Goal: Communication & Community: Answer question/provide support

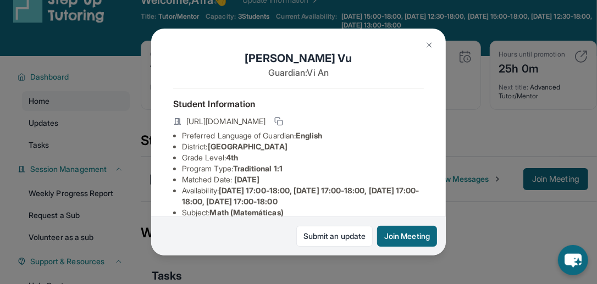
scroll to position [67, 0]
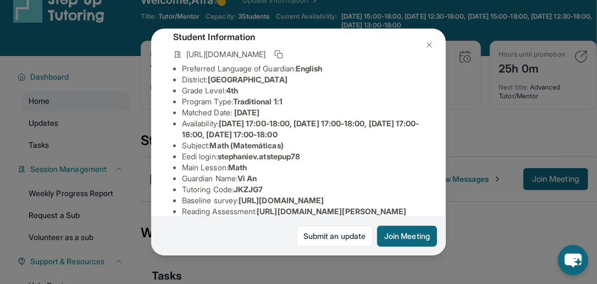
click at [376, 85] on li "District: [GEOGRAPHIC_DATA]" at bounding box center [303, 79] width 242 height 11
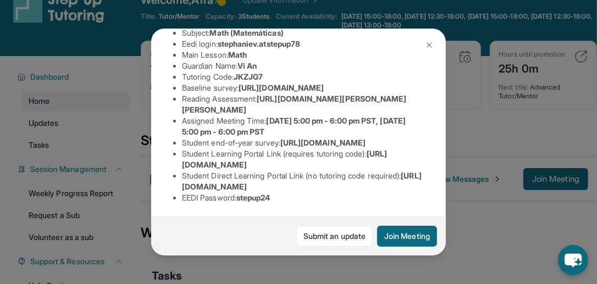
scroll to position [284, 0]
click at [430, 44] on img at bounding box center [429, 45] width 9 height 9
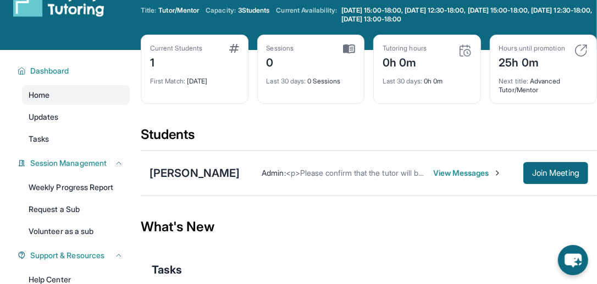
scroll to position [0, 0]
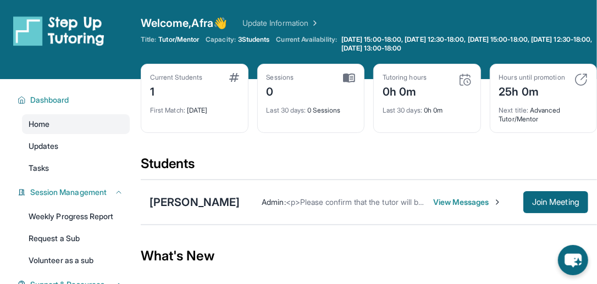
click at [442, 214] on div "[PERSON_NAME] Admin : <p>Please confirm that the tutor will be able to attend y…" at bounding box center [369, 202] width 456 height 45
click at [448, 198] on span "View Messages" at bounding box center [467, 202] width 68 height 11
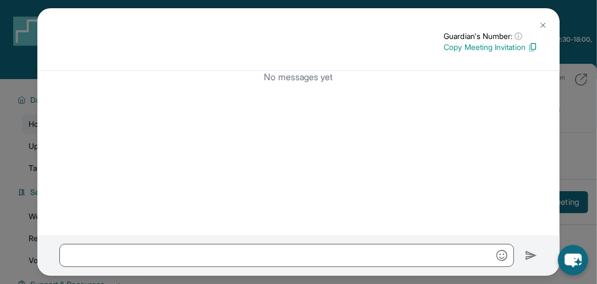
click at [538, 26] on img at bounding box center [542, 25] width 9 height 9
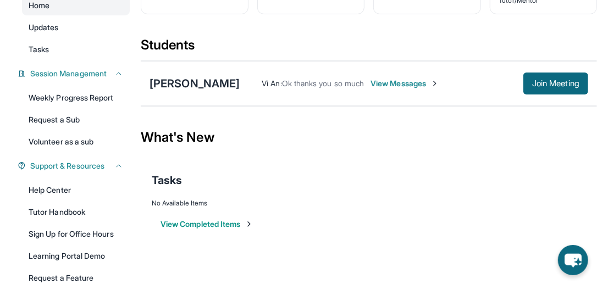
scroll to position [117, 0]
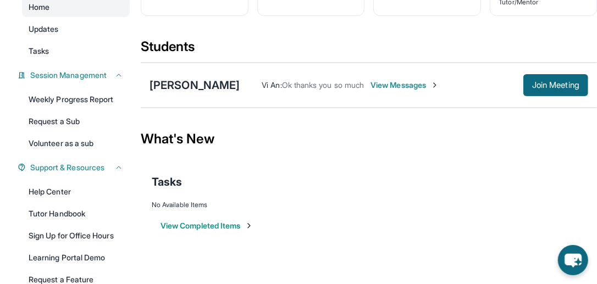
click at [387, 85] on span "View Messages" at bounding box center [404, 85] width 69 height 11
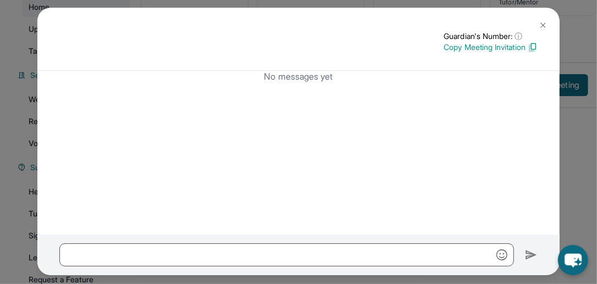
scroll to position [0, 0]
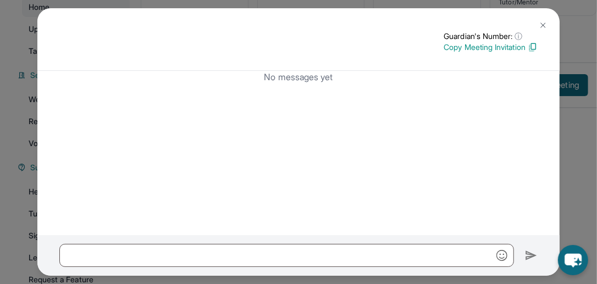
click at [538, 24] on img at bounding box center [542, 25] width 9 height 9
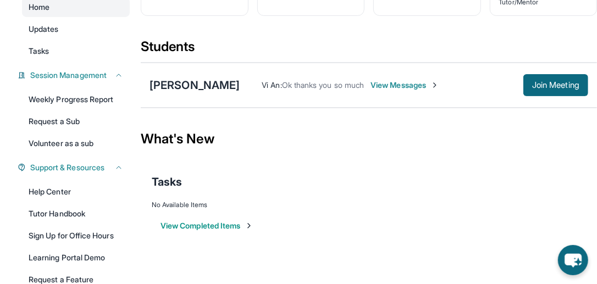
click at [288, 81] on span "Ok thanks you so much" at bounding box center [323, 84] width 82 height 9
click at [400, 81] on span "View Messages" at bounding box center [404, 85] width 69 height 11
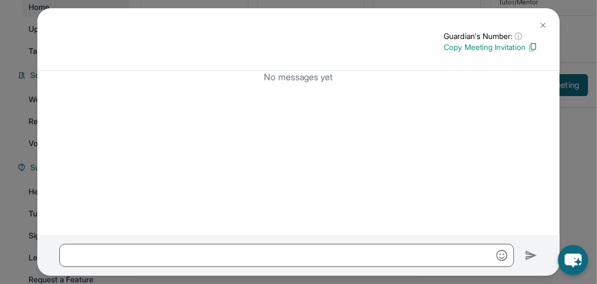
scroll to position [1, 0]
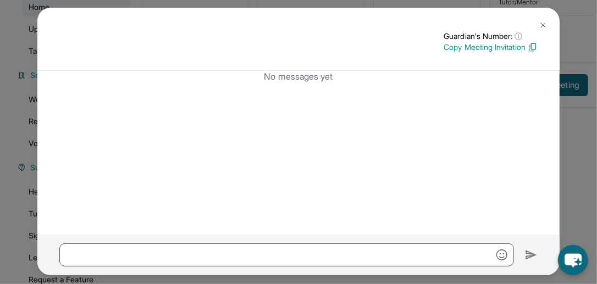
click at [538, 23] on img at bounding box center [542, 25] width 9 height 9
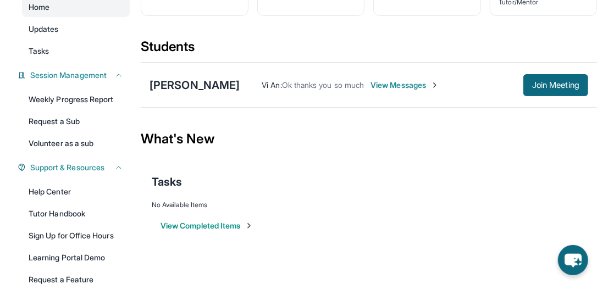
click at [482, 128] on div "What's New" at bounding box center [369, 139] width 456 height 48
